Goal: Find specific page/section: Find specific page/section

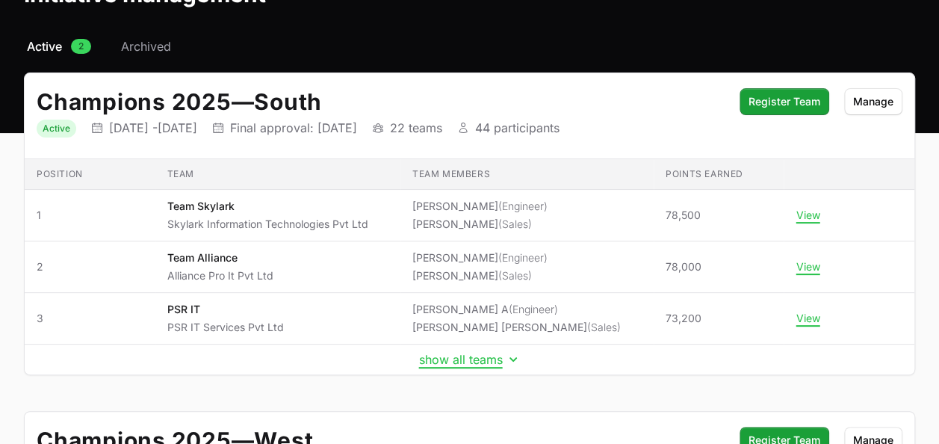
scroll to position [104, 0]
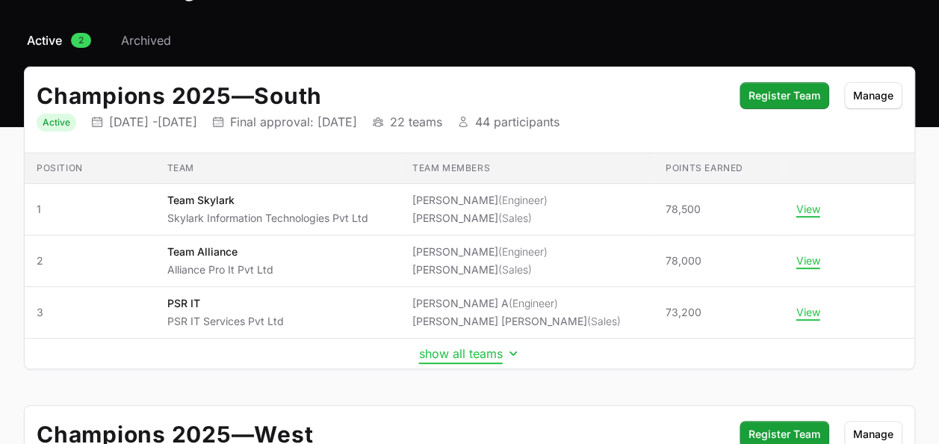
click at [481, 346] on button "show all teams" at bounding box center [470, 353] width 102 height 15
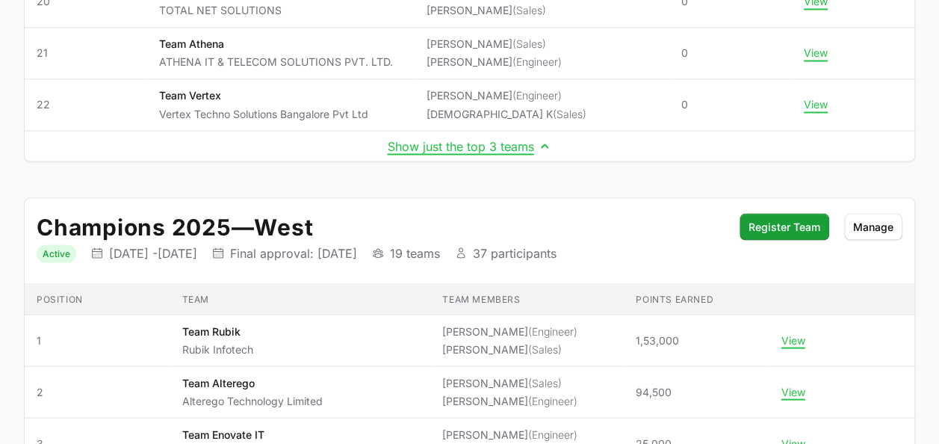
scroll to position [1424, 0]
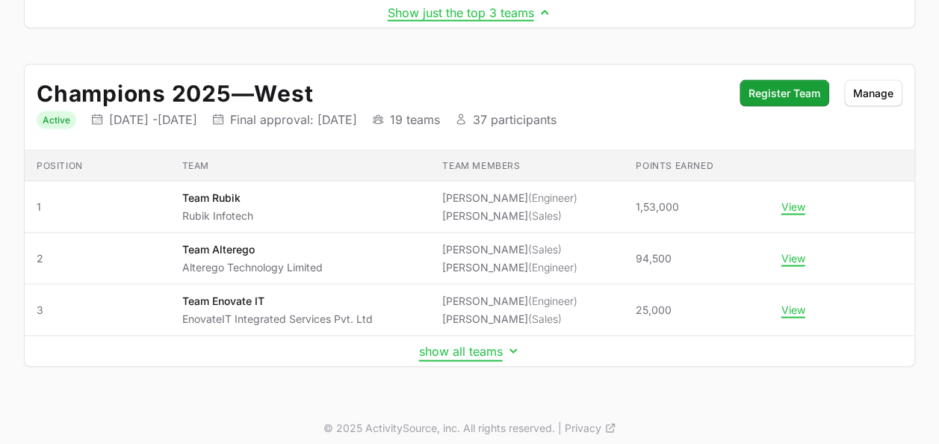
click at [491, 345] on button "show all teams" at bounding box center [470, 351] width 102 height 15
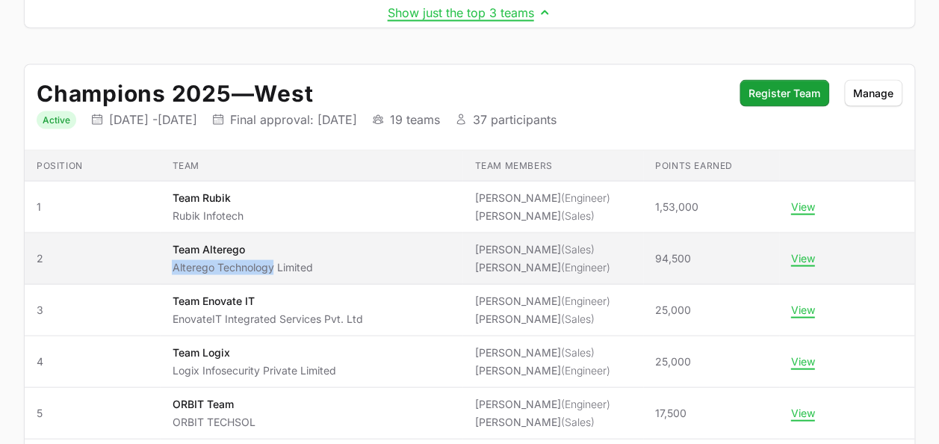
drag, startPoint x: 177, startPoint y: 258, endPoint x: 279, endPoint y: 265, distance: 102.6
click at [279, 265] on td "Team Team Alterego Alterego Technology Limited" at bounding box center [311, 259] width 302 height 52
copy p "Alterego Technology"
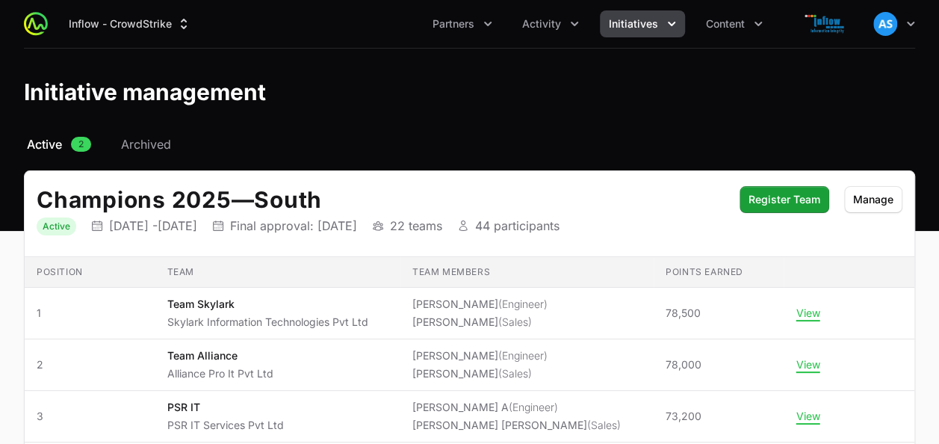
scroll to position [450, 0]
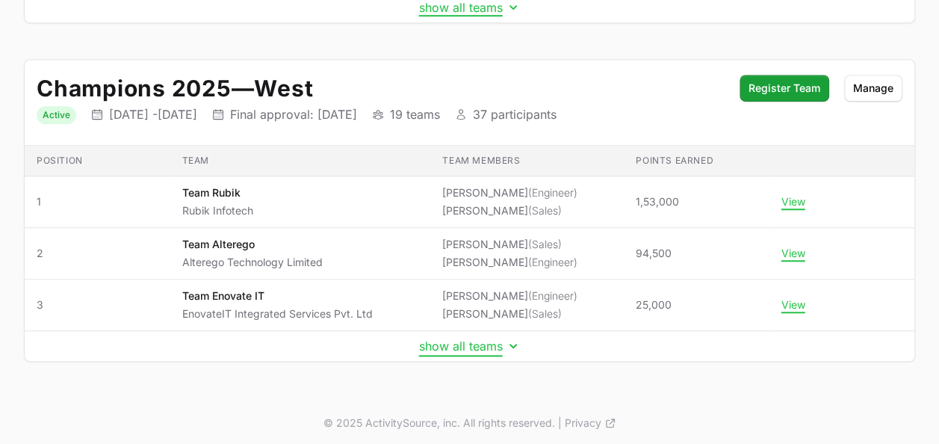
click at [484, 341] on button "show all teams" at bounding box center [470, 345] width 102 height 15
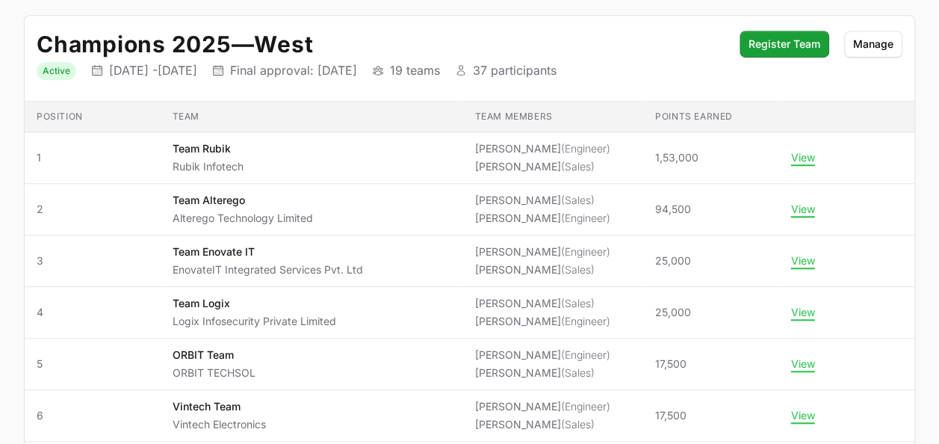
scroll to position [494, 0]
